Goal: Obtain resource: Download file/media

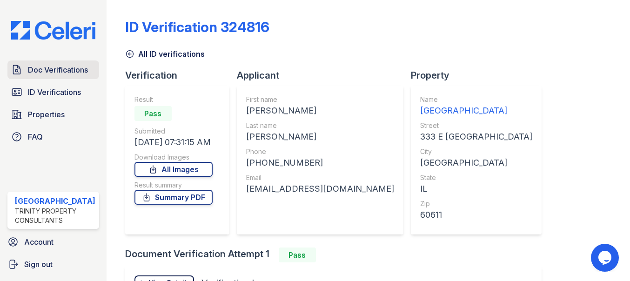
click at [48, 69] on span "Doc Verifications" at bounding box center [58, 69] width 60 height 11
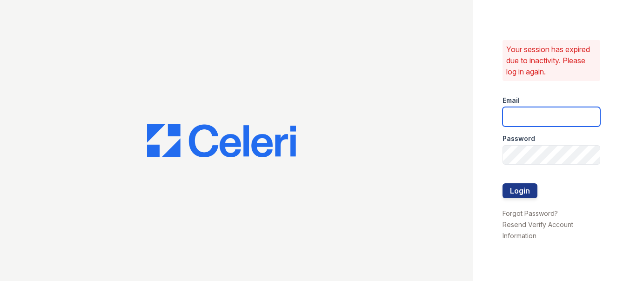
type input "[EMAIL_ADDRESS][DOMAIN_NAME]"
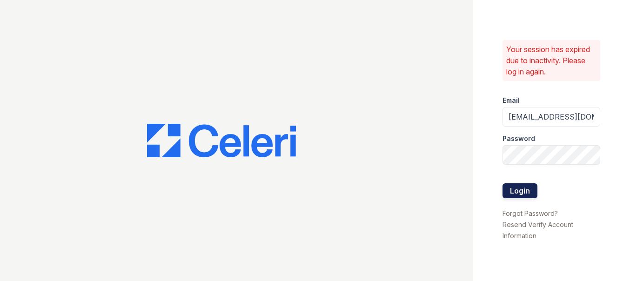
click at [525, 193] on button "Login" at bounding box center [519, 190] width 35 height 15
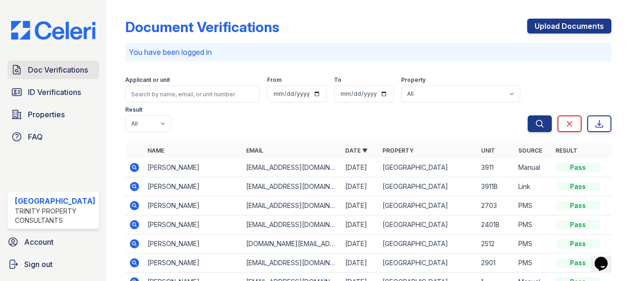
click at [70, 71] on span "Doc Verifications" at bounding box center [58, 69] width 60 height 11
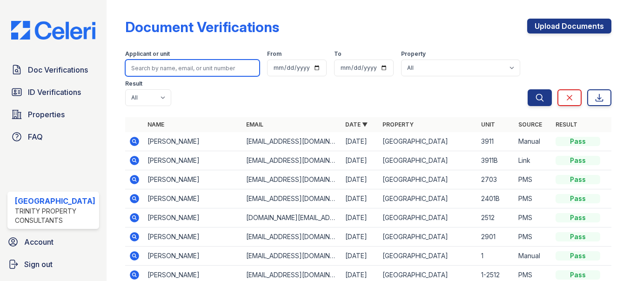
click at [181, 66] on input "search" at bounding box center [192, 68] width 134 height 17
type input "zeus"
click at [527, 89] on button "Search" at bounding box center [539, 97] width 24 height 17
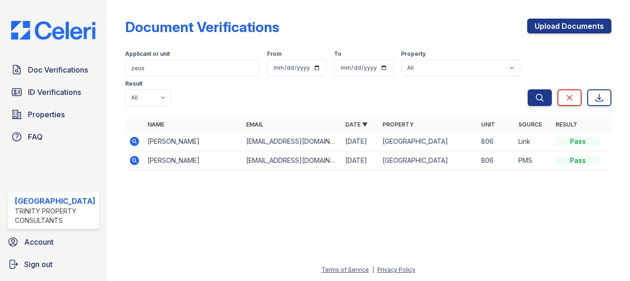
click at [134, 141] on icon at bounding box center [134, 141] width 11 height 11
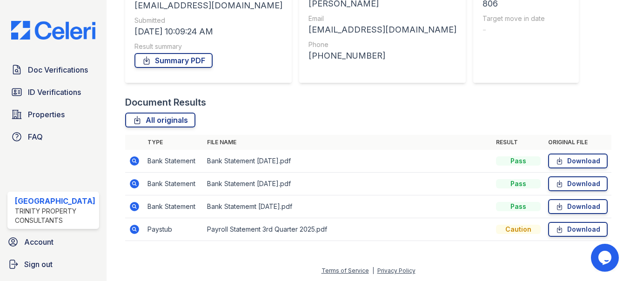
scroll to position [134, 0]
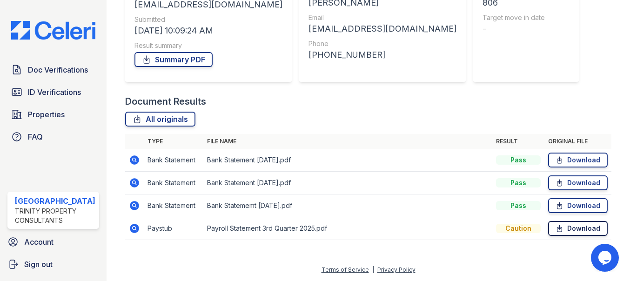
click at [562, 225] on link "Download" at bounding box center [578, 228] width 60 height 15
click at [557, 206] on icon at bounding box center [559, 205] width 8 height 9
click at [129, 225] on icon at bounding box center [134, 228] width 11 height 11
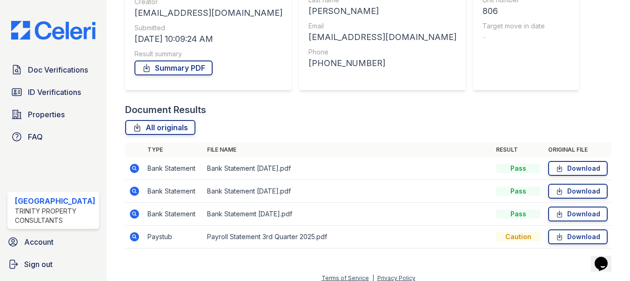
scroll to position [134, 0]
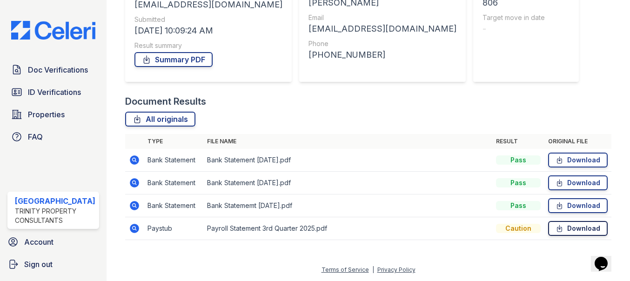
click at [577, 230] on link "Download" at bounding box center [578, 228] width 60 height 15
click at [562, 231] on link "Download" at bounding box center [578, 228] width 60 height 15
click at [568, 183] on link "Download" at bounding box center [578, 182] width 60 height 15
click at [572, 183] on link "Download" at bounding box center [578, 182] width 60 height 15
click at [329, 200] on td "Bank Statememt August 2025.pdf" at bounding box center [347, 205] width 289 height 23
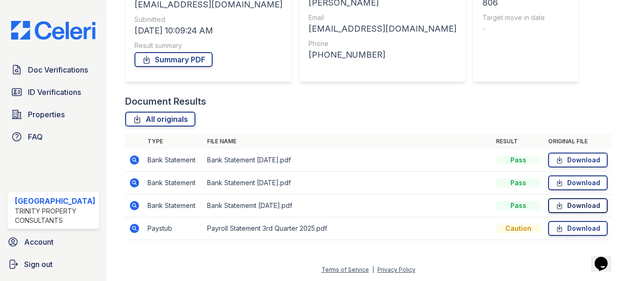
click at [585, 207] on link "Download" at bounding box center [578, 205] width 60 height 15
click at [53, 84] on link "ID Verifications" at bounding box center [53, 92] width 92 height 19
